Goal: Information Seeking & Learning: Check status

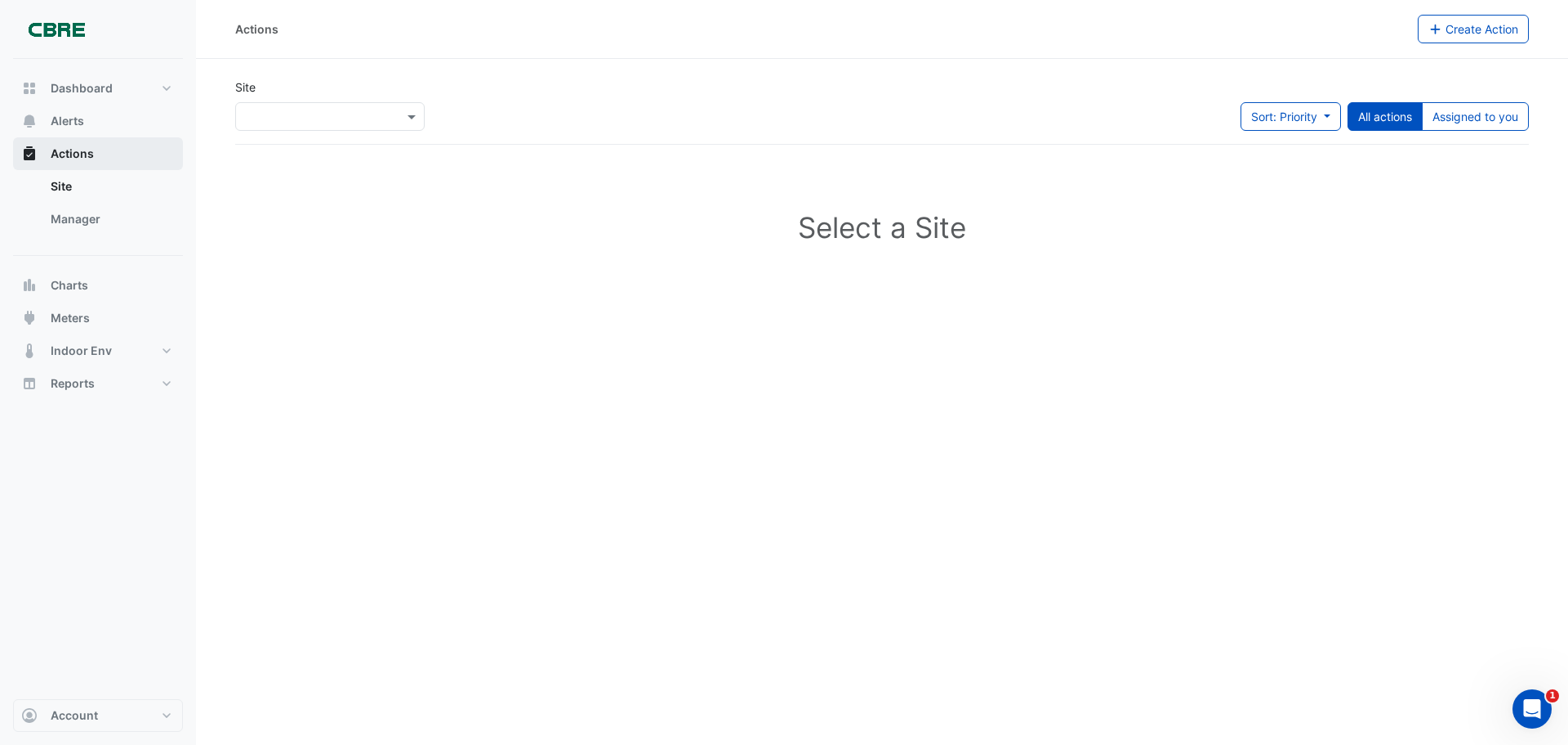
click at [78, 155] on span "Actions" at bounding box center [72, 154] width 44 height 17
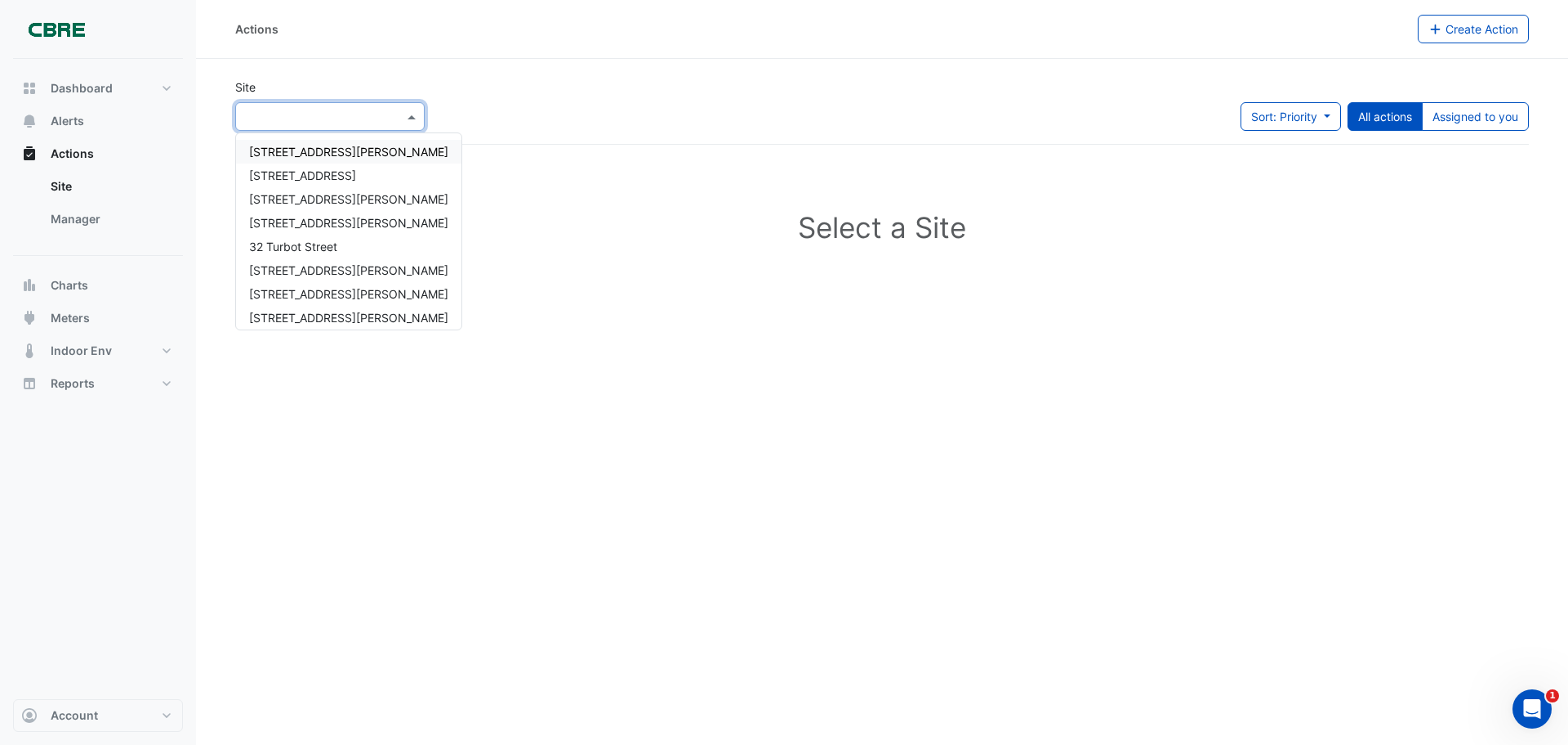
click at [407, 113] on span at bounding box center [414, 116] width 20 height 17
click at [312, 172] on span "[STREET_ADDRESS]" at bounding box center [302, 174] width 107 height 14
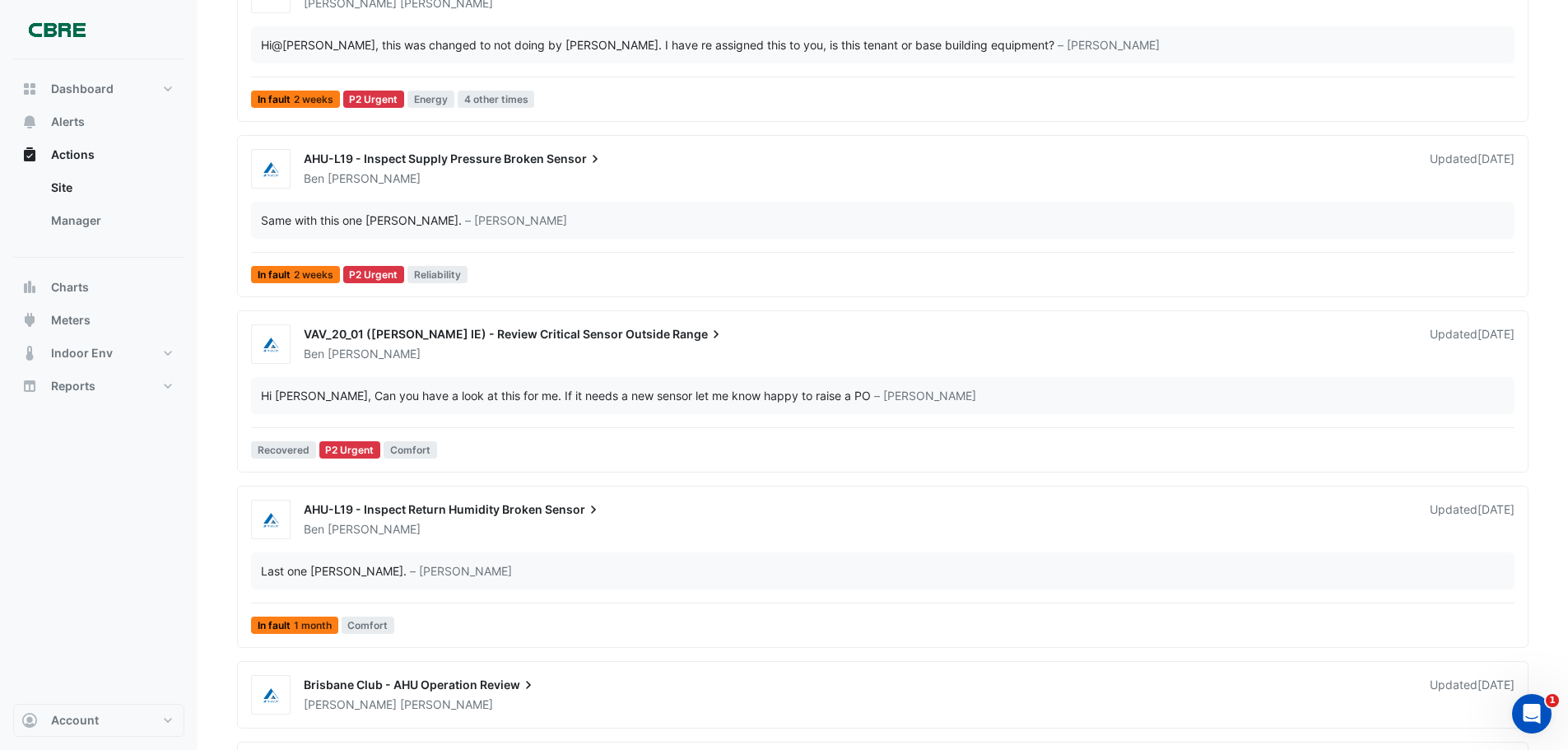
scroll to position [411, 0]
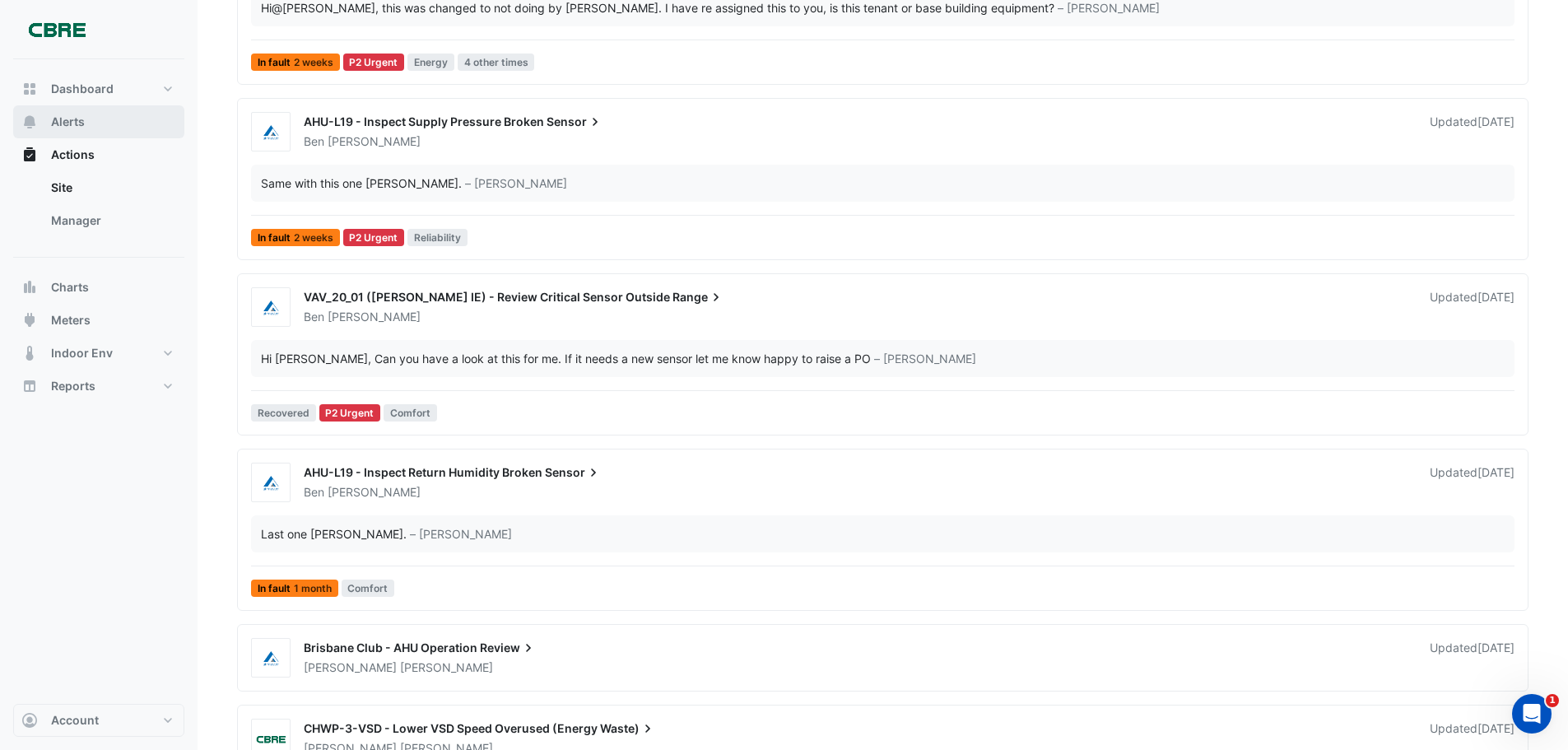
click at [70, 120] on span "Alerts" at bounding box center [68, 122] width 34 height 17
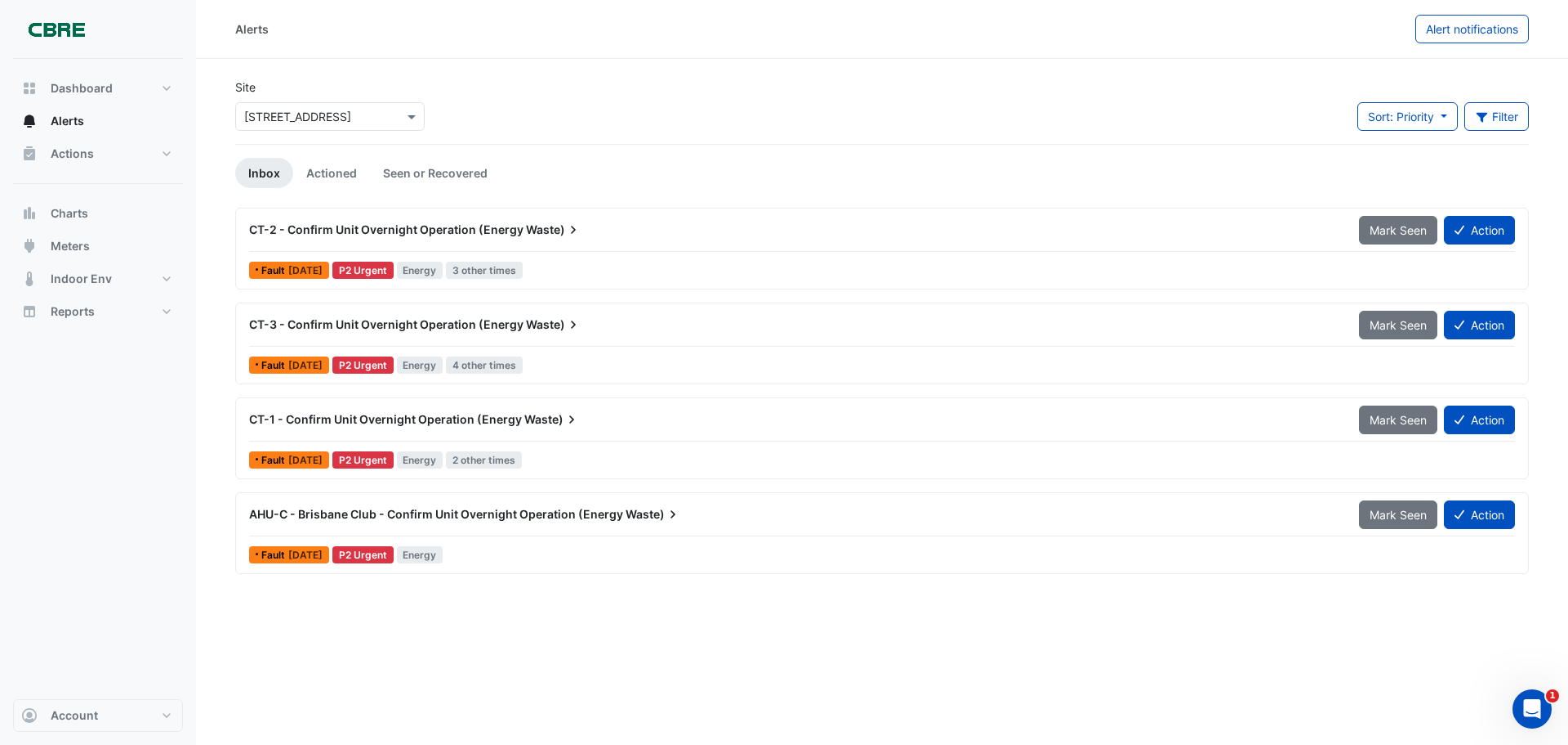
click at [424, 511] on span "AHU-C - Brisbane Club - Confirm Unit Overnight Operation (Energy" at bounding box center [436, 513] width 374 height 14
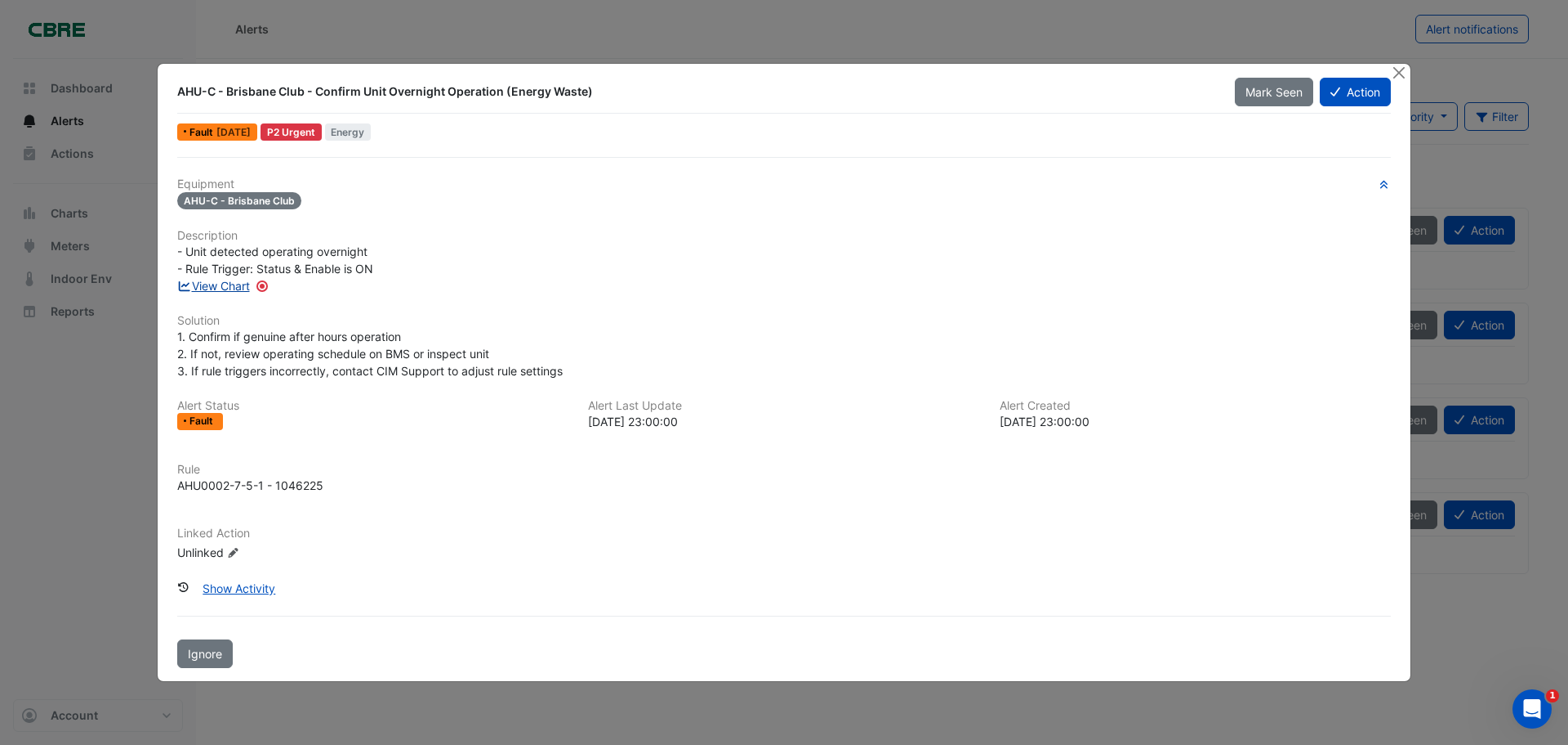
click at [237, 286] on link "View Chart" at bounding box center [213, 285] width 72 height 14
click at [256, 586] on button "Show Activity" at bounding box center [238, 587] width 94 height 29
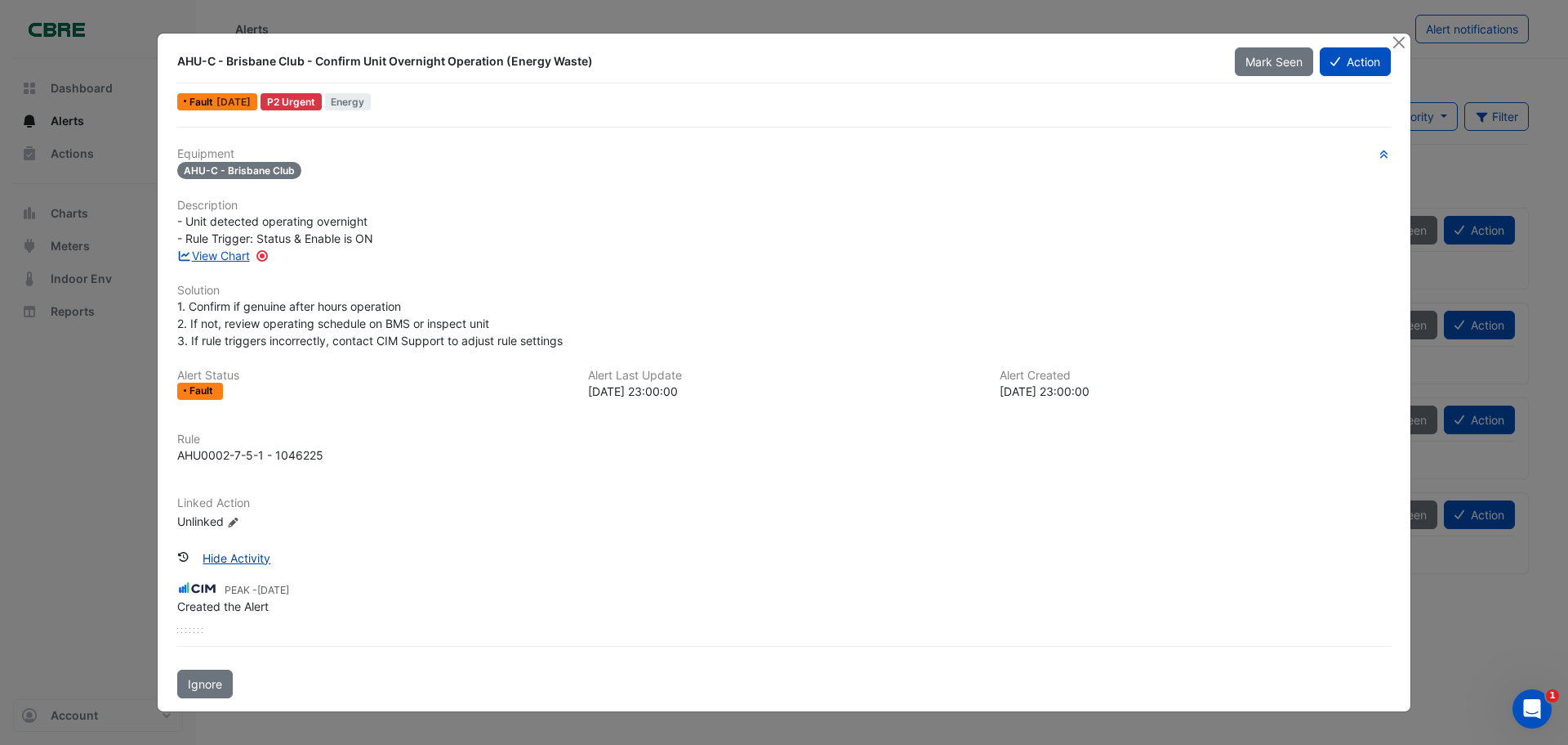
click at [243, 558] on button "Hide Activity" at bounding box center [236, 558] width 89 height 29
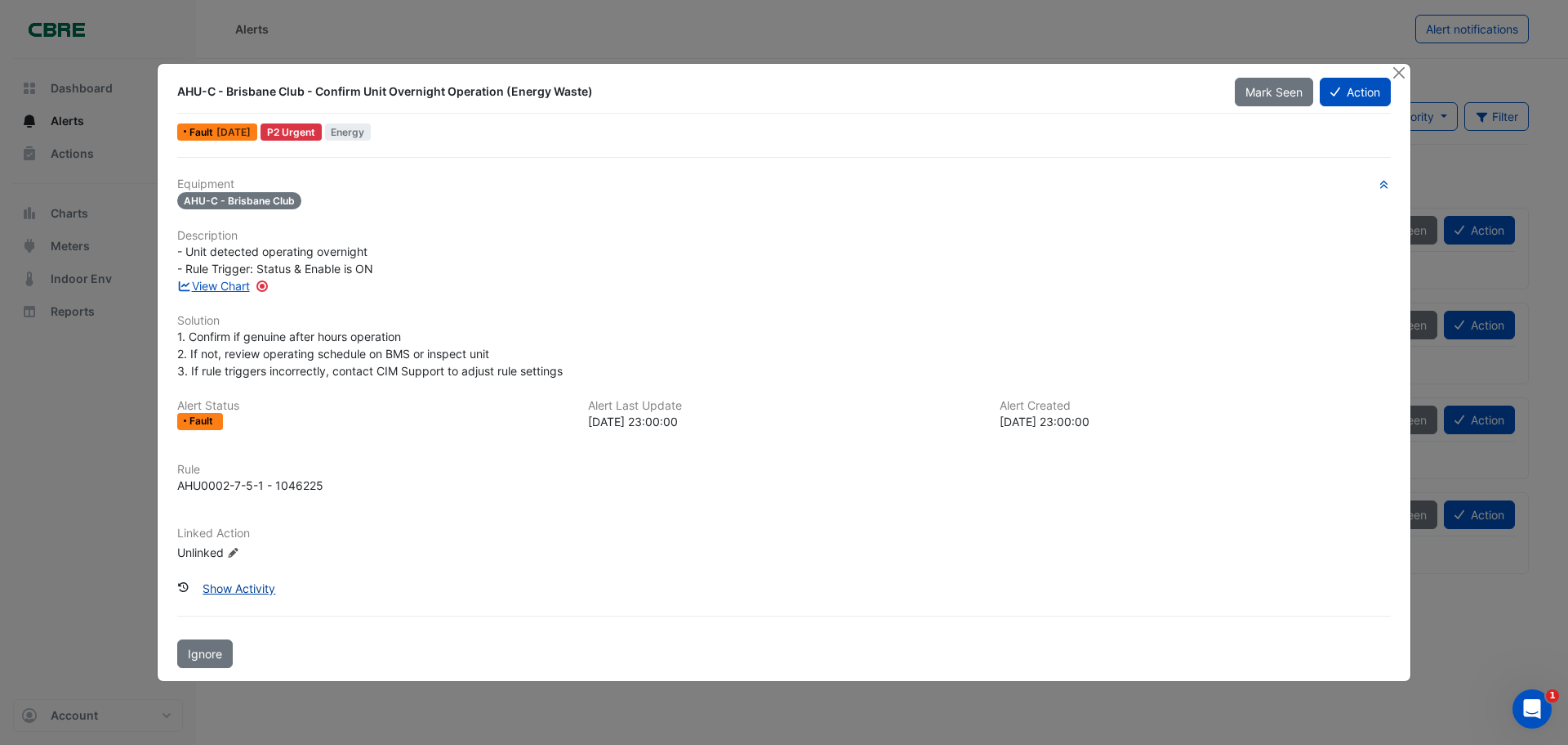
click at [239, 580] on button "Show Activity" at bounding box center [238, 587] width 94 height 29
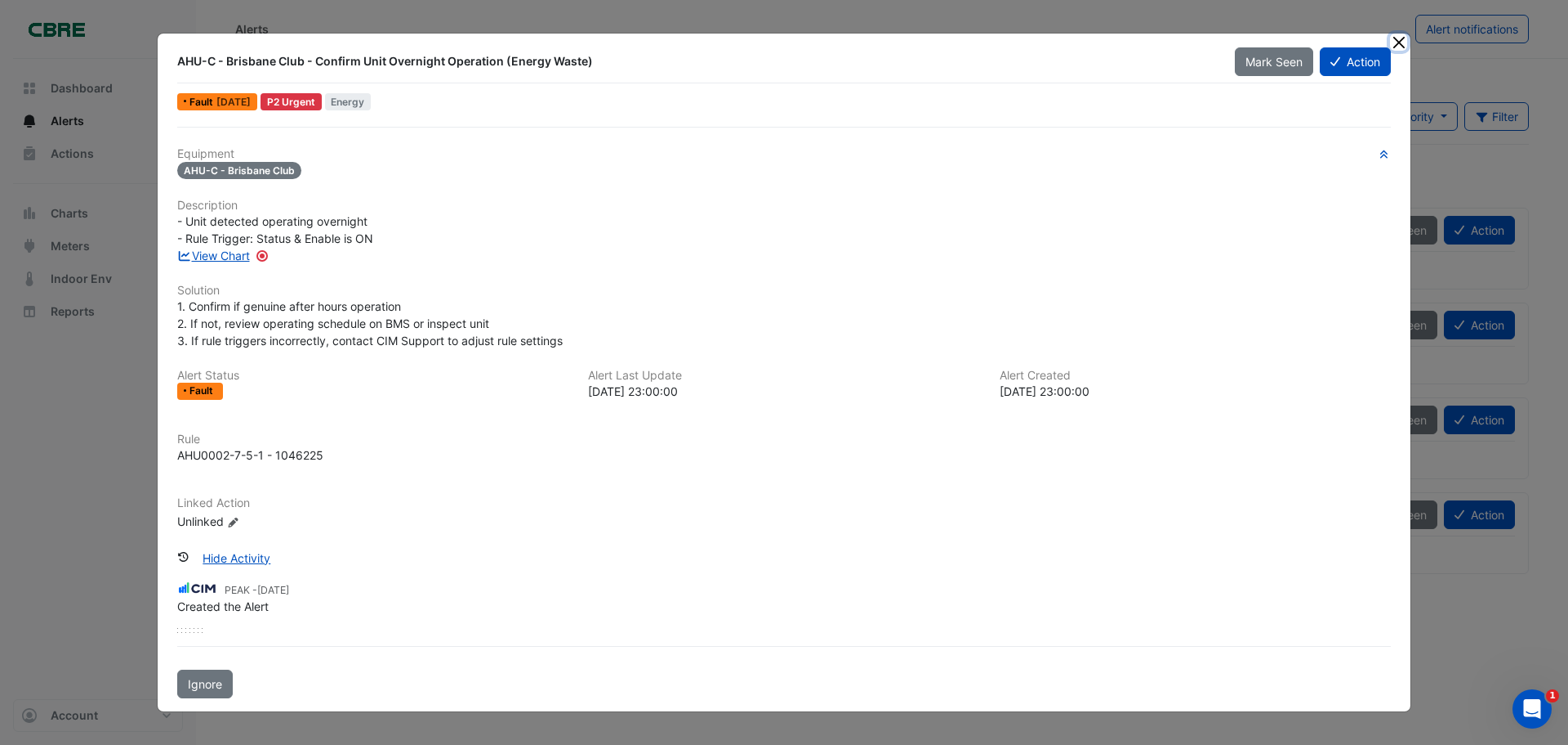
click at [1396, 38] on button "Close" at bounding box center [1398, 42] width 17 height 17
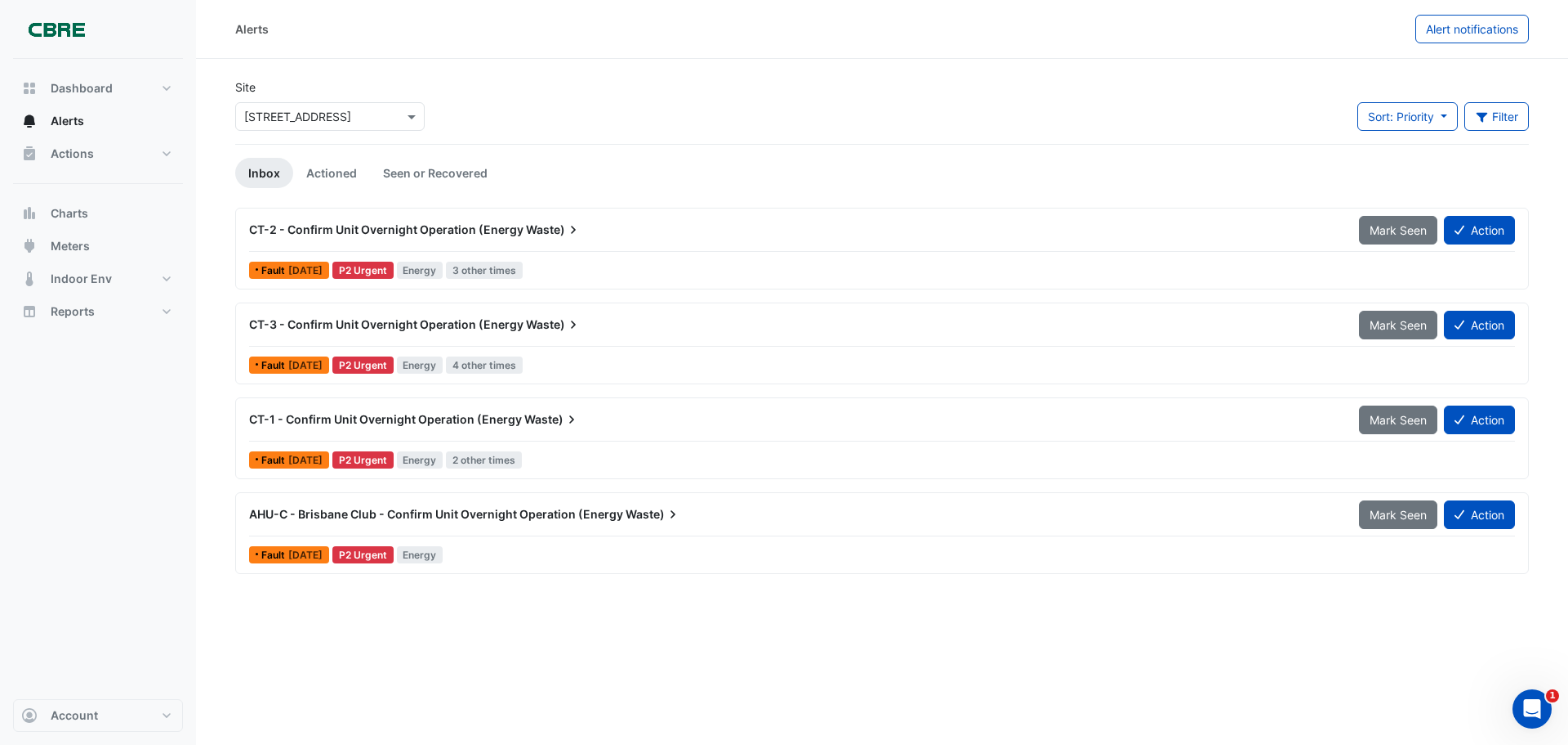
click at [394, 318] on span "CT-3 - Confirm Unit Overnight Operation (Energy" at bounding box center [387, 324] width 274 height 14
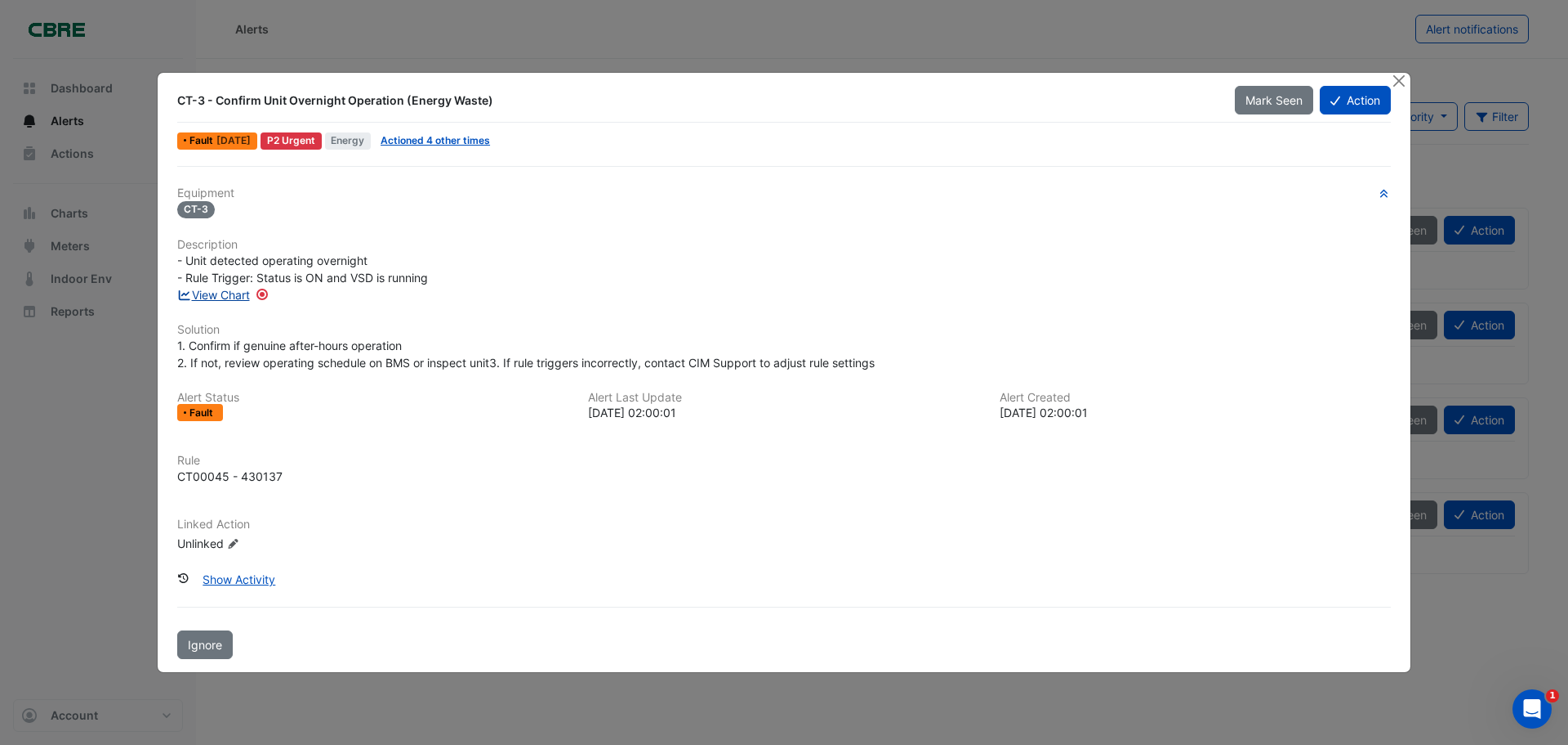
click at [232, 292] on link "View Chart" at bounding box center [213, 294] width 72 height 14
click at [1397, 76] on button "Close" at bounding box center [1398, 81] width 17 height 17
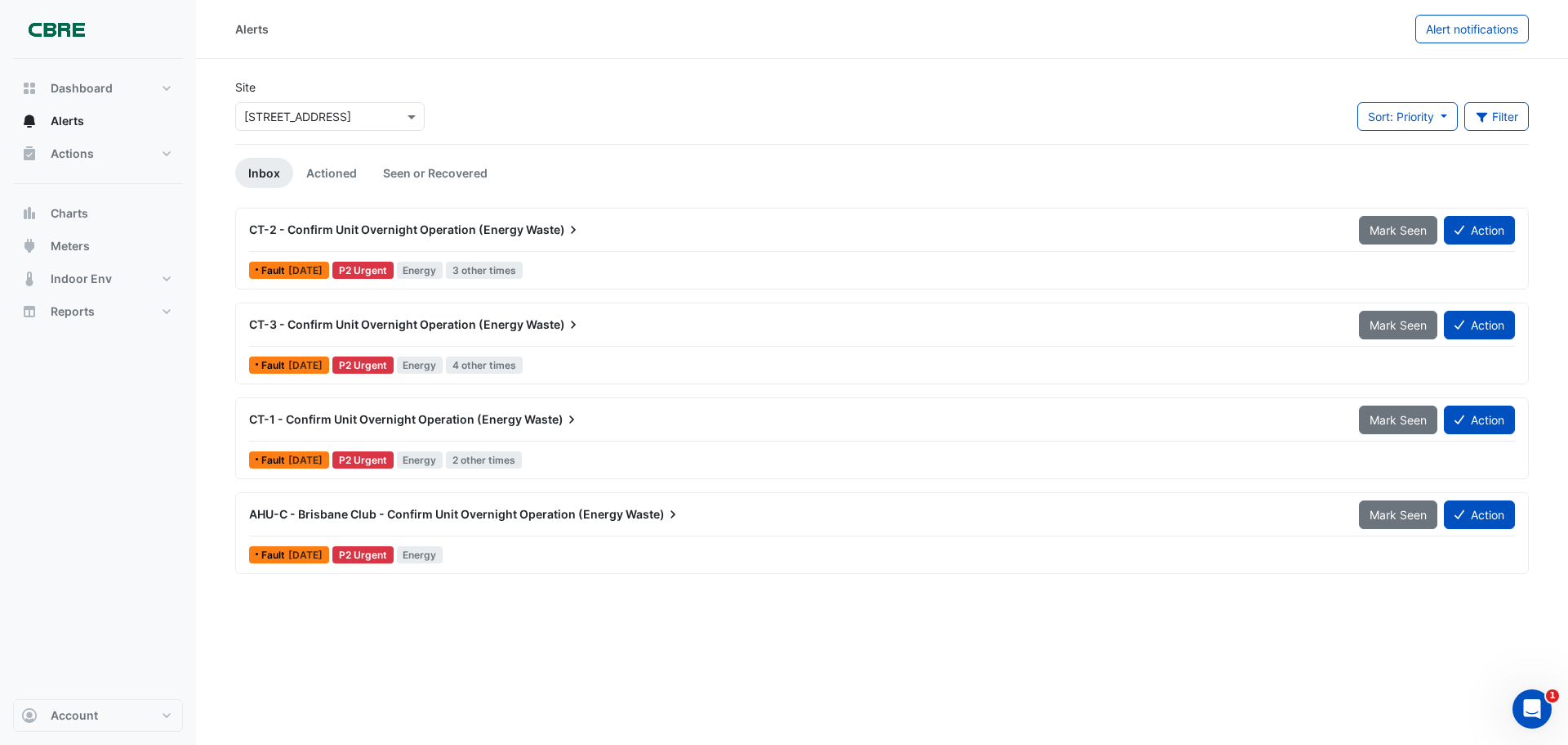
click at [387, 515] on span "AHU-C - Brisbane Club - Confirm Unit Overnight Operation (Energy" at bounding box center [436, 513] width 374 height 14
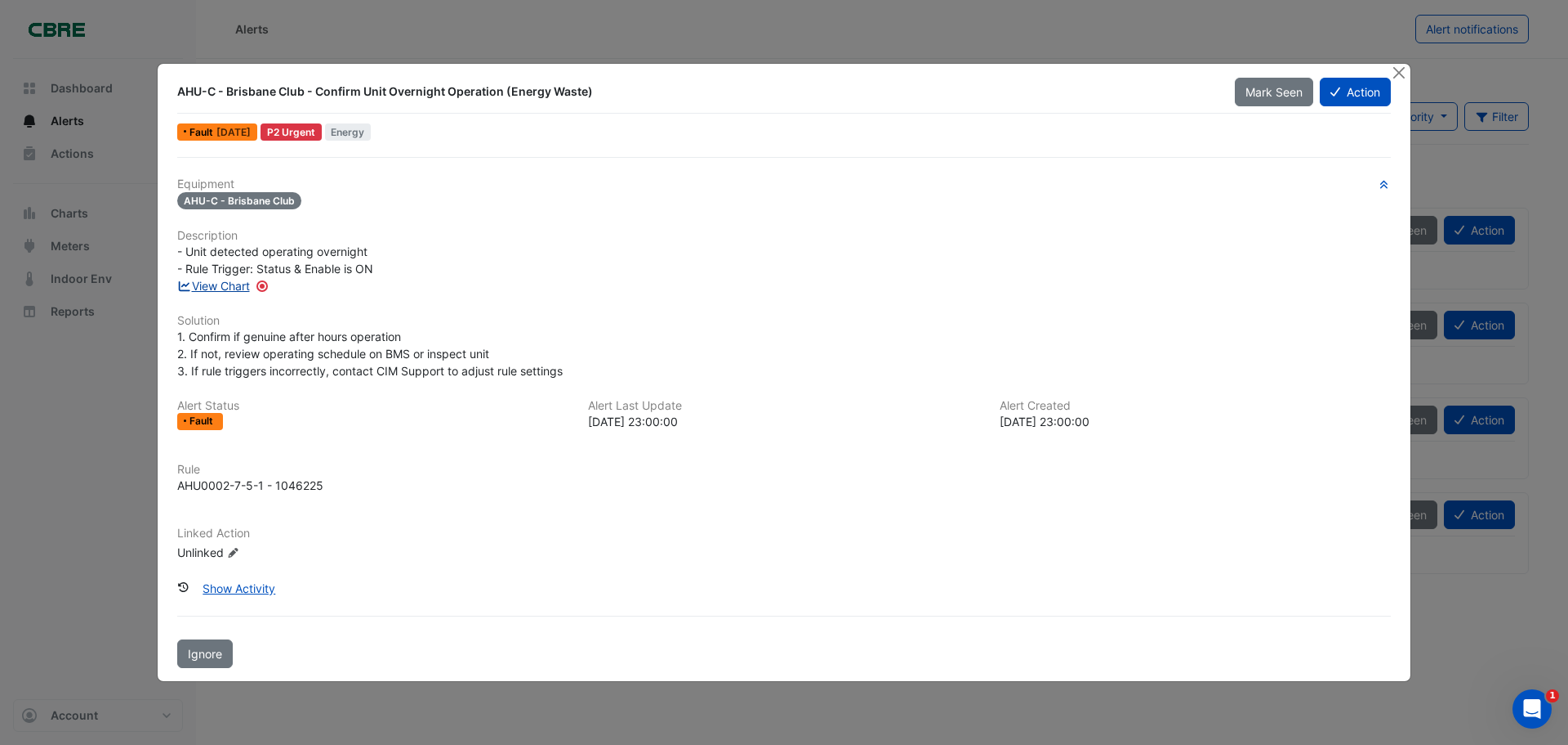
click at [224, 279] on link "View Chart" at bounding box center [213, 285] width 72 height 14
